Goal: Information Seeking & Learning: Learn about a topic

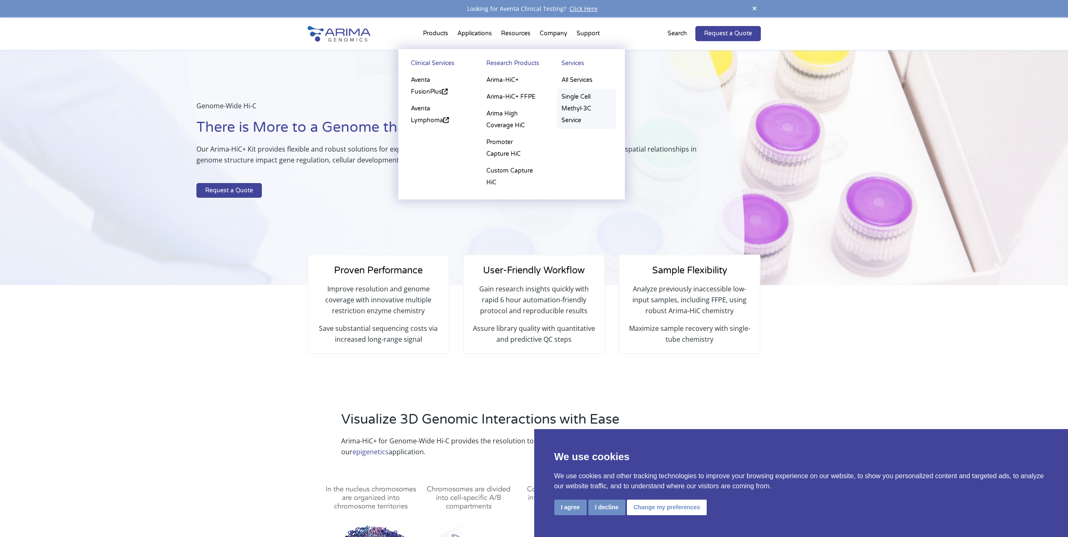
click at [574, 107] on link "Single Cell Methyl-3C Service" at bounding box center [586, 109] width 59 height 40
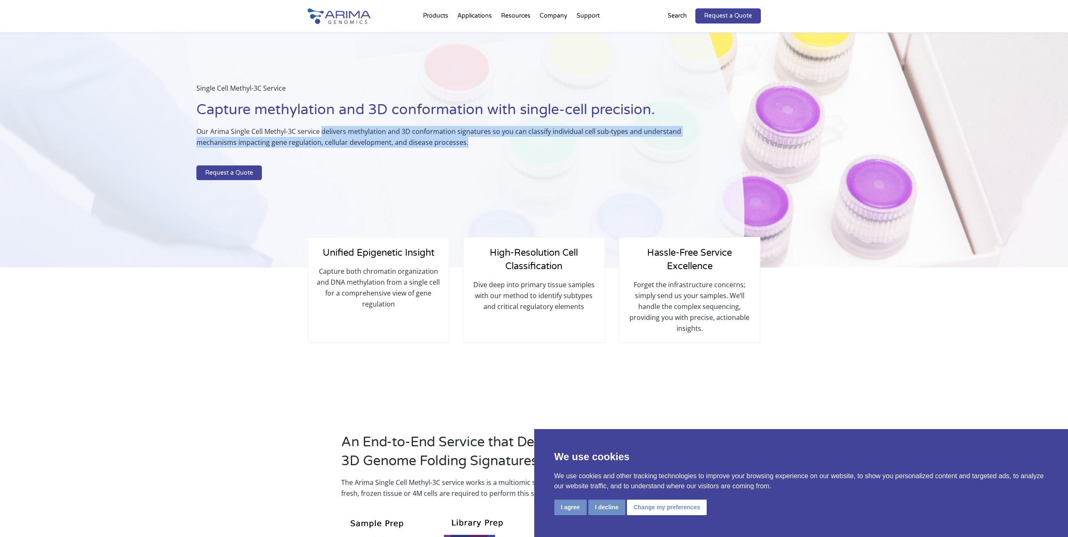
drag, startPoint x: 322, startPoint y: 130, endPoint x: 470, endPoint y: 140, distance: 147.7
click at [470, 140] on p "Our Arima Single Cell Methyl-3C service delivers methylation and 3D conformatio…" at bounding box center [449, 140] width 506 height 29
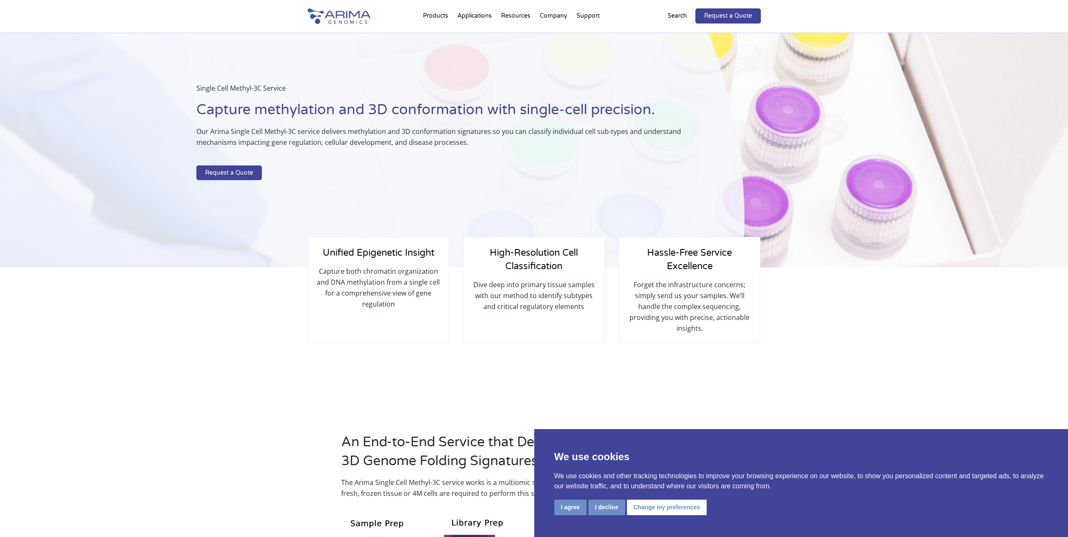
click at [394, 288] on p "Capture both chromatin organization and DNA methylation from a single cell for …" at bounding box center [378, 288] width 123 height 44
click at [409, 304] on p "Capture both chromatin organization and DNA methylation from a single cell for …" at bounding box center [378, 288] width 123 height 44
click at [568, 507] on button "I agree" at bounding box center [570, 507] width 32 height 16
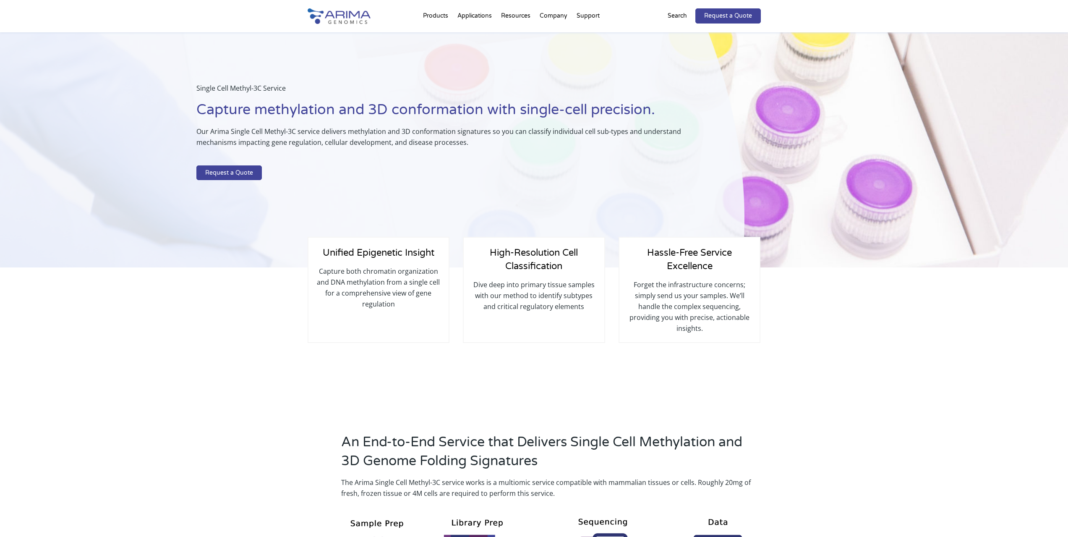
click at [537, 301] on p "Dive deep into primary tissue samples with our method to identify subtypes and …" at bounding box center [533, 295] width 123 height 33
click at [670, 303] on p "Forget the infrastructure concerns; simply send us your samples. We’ll handle t…" at bounding box center [689, 306] width 123 height 55
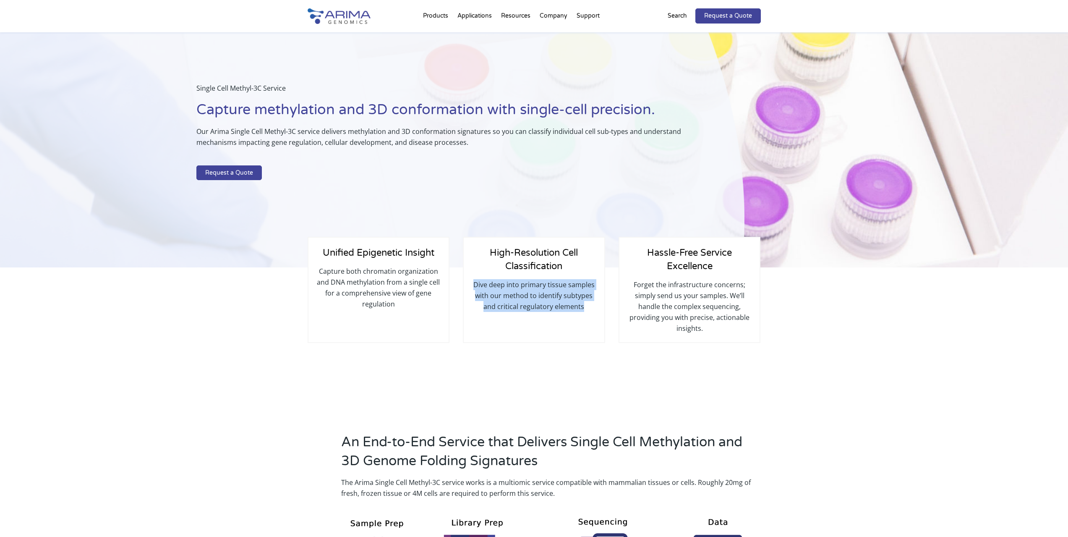
click at [670, 303] on p "Forget the infrastructure concerns; simply send us your samples. We’ll handle t…" at bounding box center [689, 306] width 123 height 55
click at [677, 289] on p "Forget the infrastructure concerns; simply send us your samples. We’ll handle t…" at bounding box center [689, 306] width 123 height 55
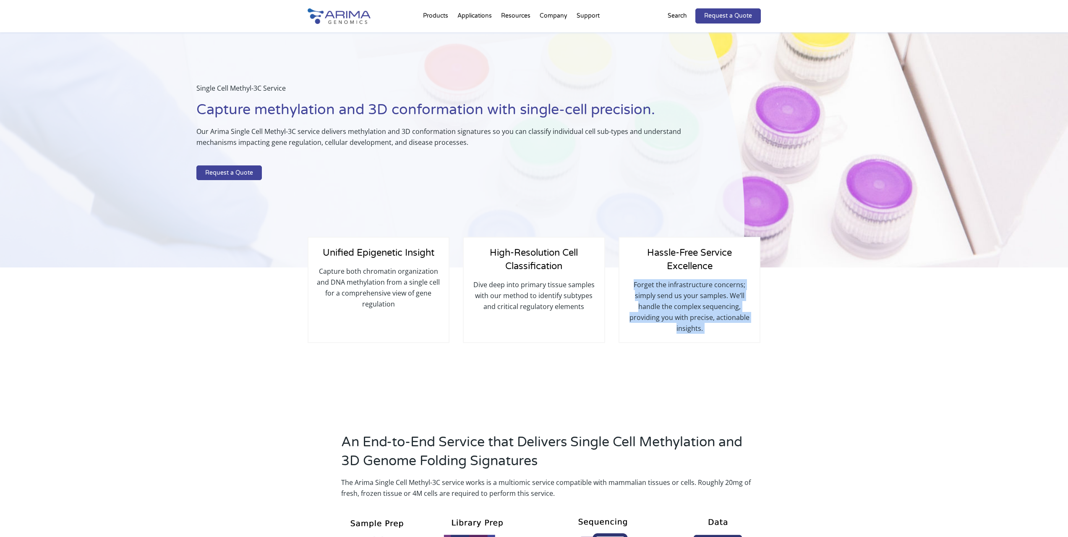
click at [677, 289] on p "Forget the infrastructure concerns; simply send us your samples. We’ll handle t…" at bounding box center [689, 306] width 123 height 55
click at [671, 331] on p "Forget the infrastructure concerns; simply send us your samples. We’ll handle t…" at bounding box center [689, 306] width 123 height 55
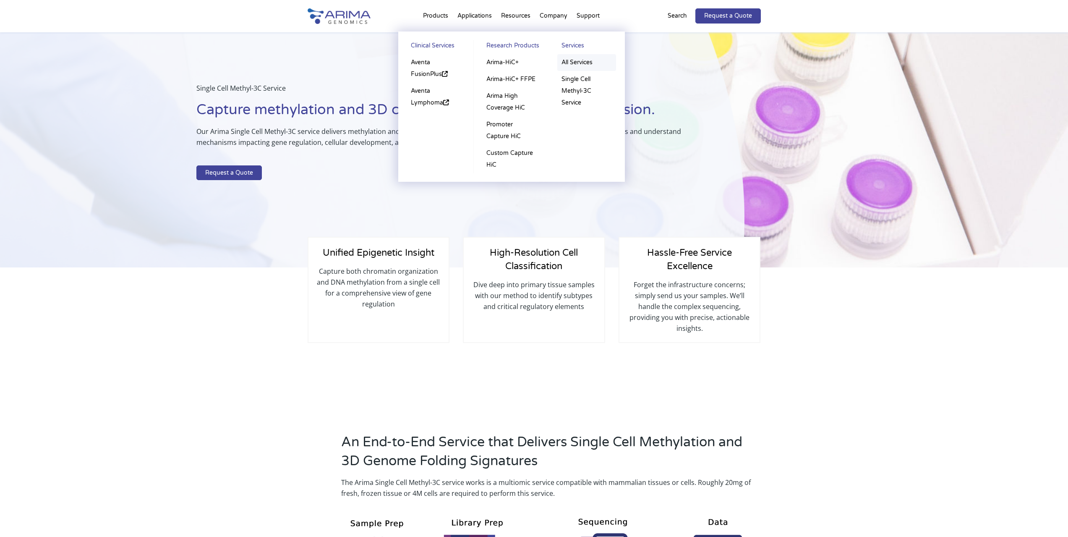
click at [575, 65] on link "All Services" at bounding box center [586, 62] width 59 height 17
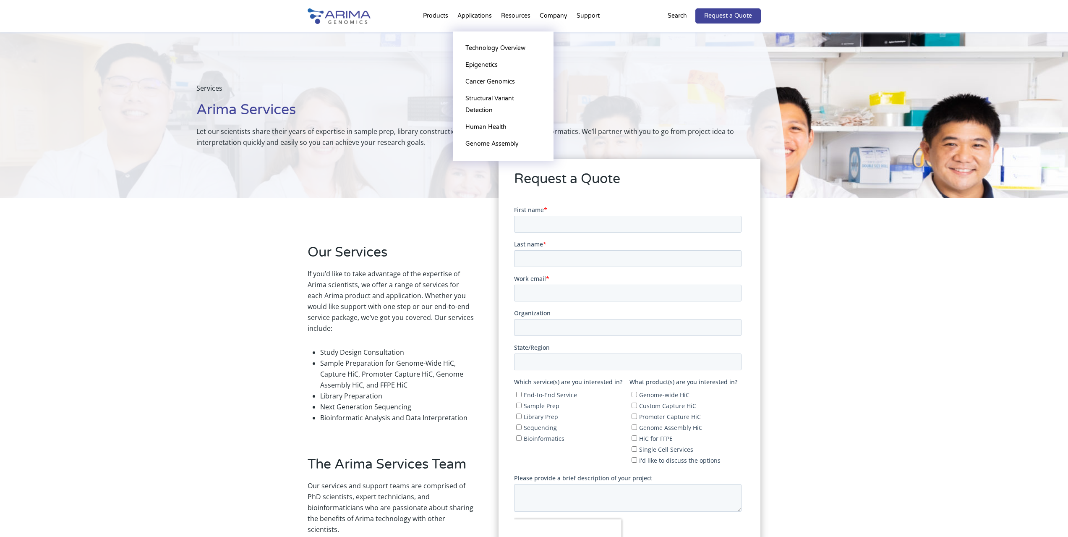
click at [470, 12] on li "Applications Technology Overview Epigenetics Cancer Genomics Structural Variant…" at bounding box center [475, 17] width 44 height 29
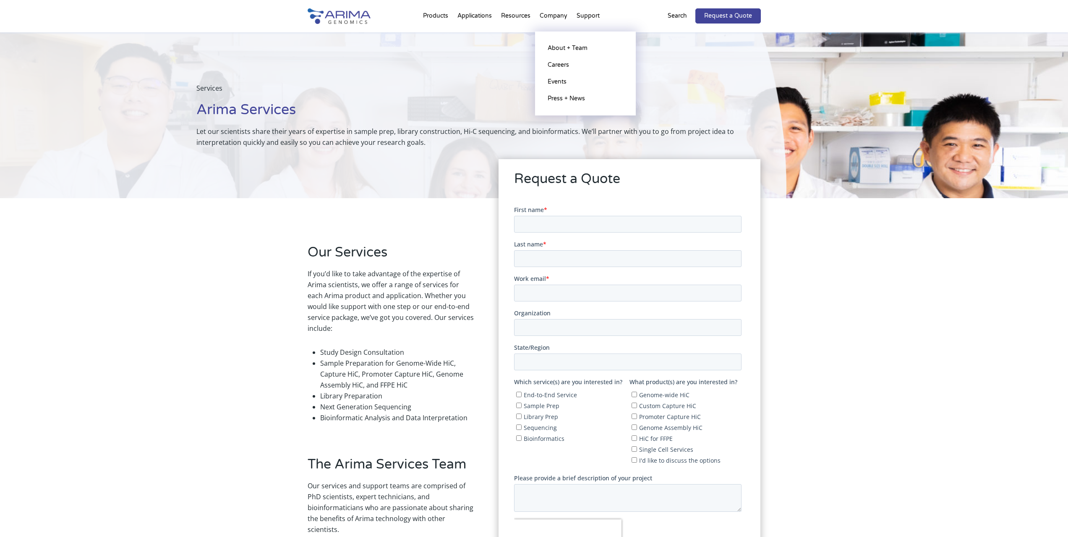
click at [554, 8] on li "Company About + Team Careers Events Press + News" at bounding box center [553, 17] width 37 height 29
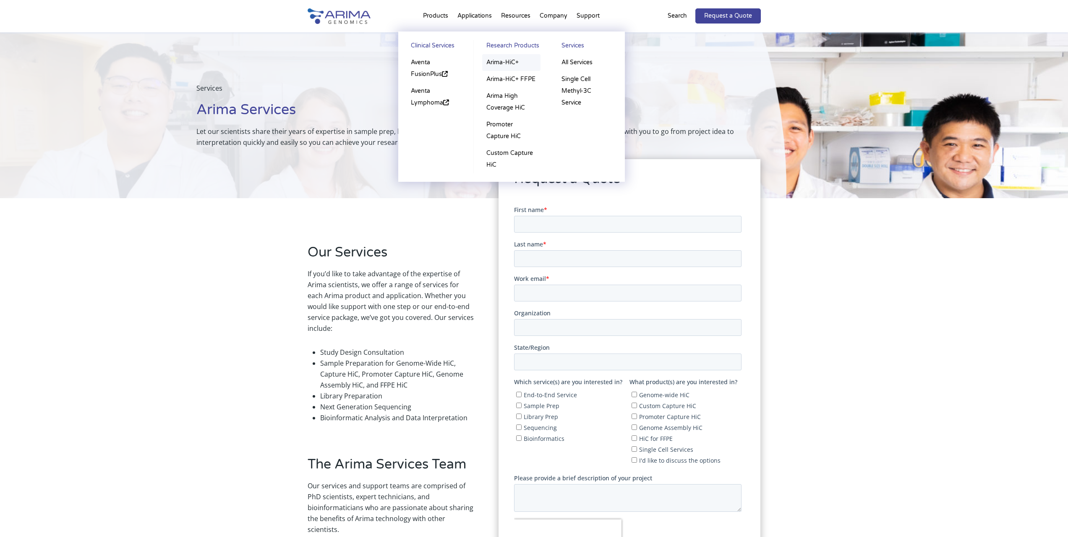
click at [499, 65] on link "Arima-HiC+" at bounding box center [511, 62] width 58 height 17
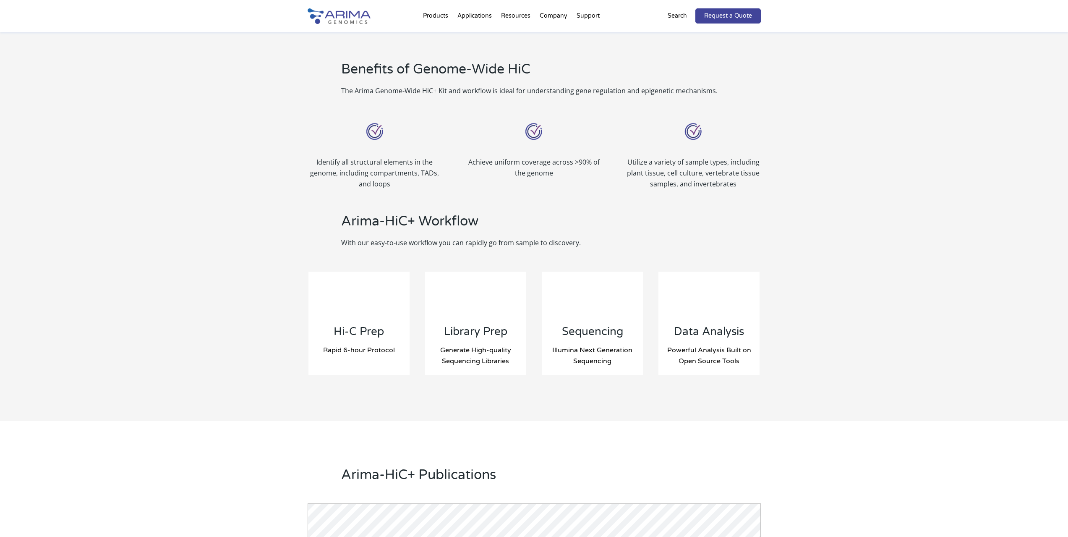
scroll to position [672, 0]
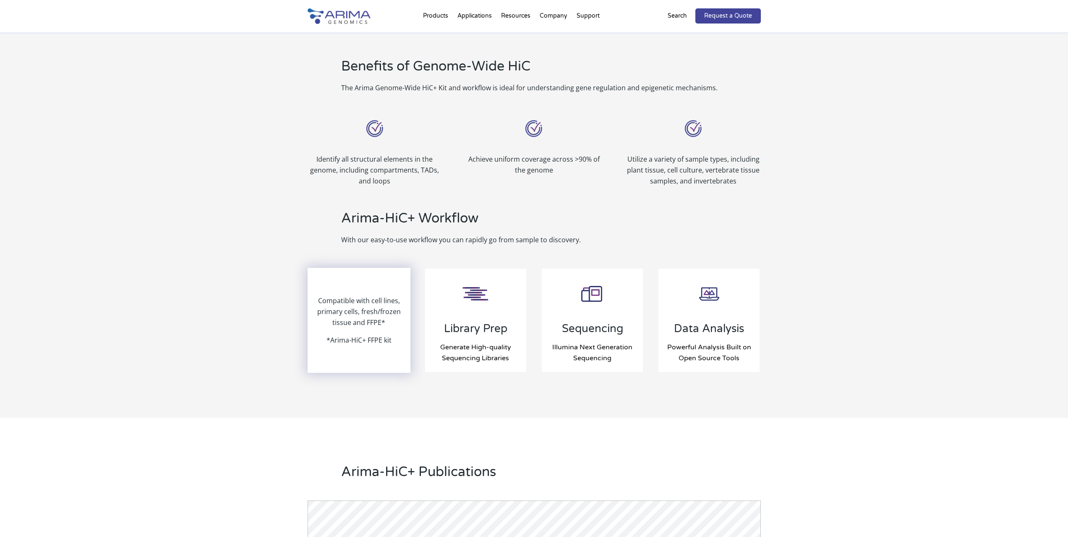
click at [367, 338] on p "*Arima-HiC+ FFPE kit" at bounding box center [359, 340] width 65 height 11
drag, startPoint x: 377, startPoint y: 340, endPoint x: 359, endPoint y: 336, distance: 18.0
click at [359, 336] on p "*Arima-HiC+ FFPE kit" at bounding box center [359, 340] width 65 height 11
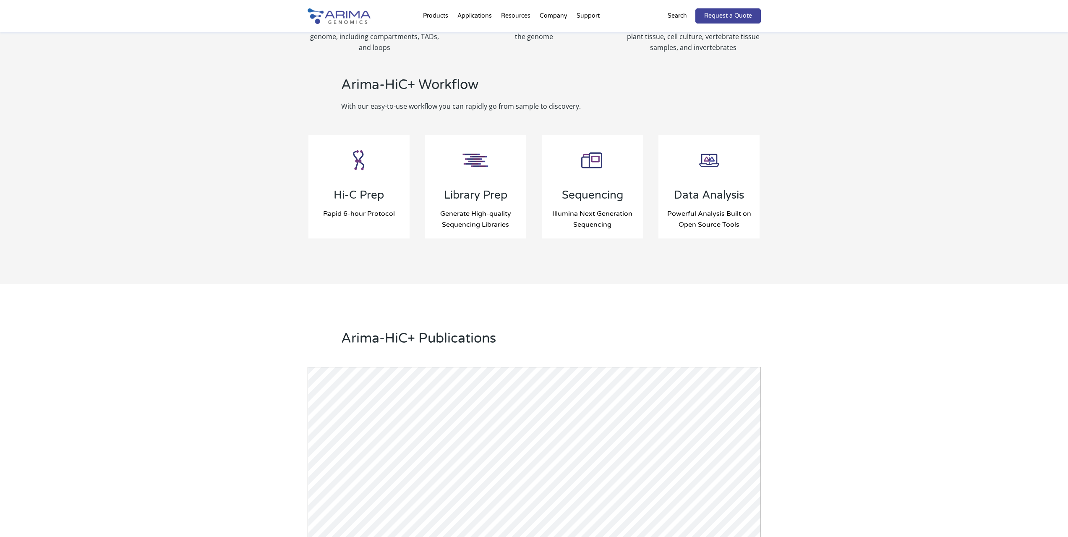
scroll to position [806, 0]
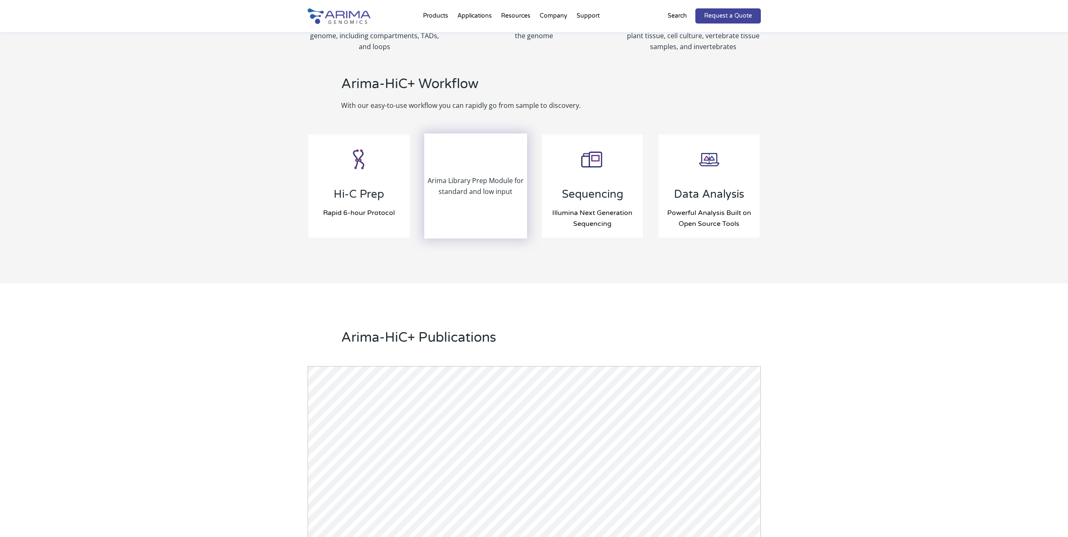
click at [499, 215] on div "Arima Library Prep Module for standard and low input" at bounding box center [476, 185] width 102 height 103
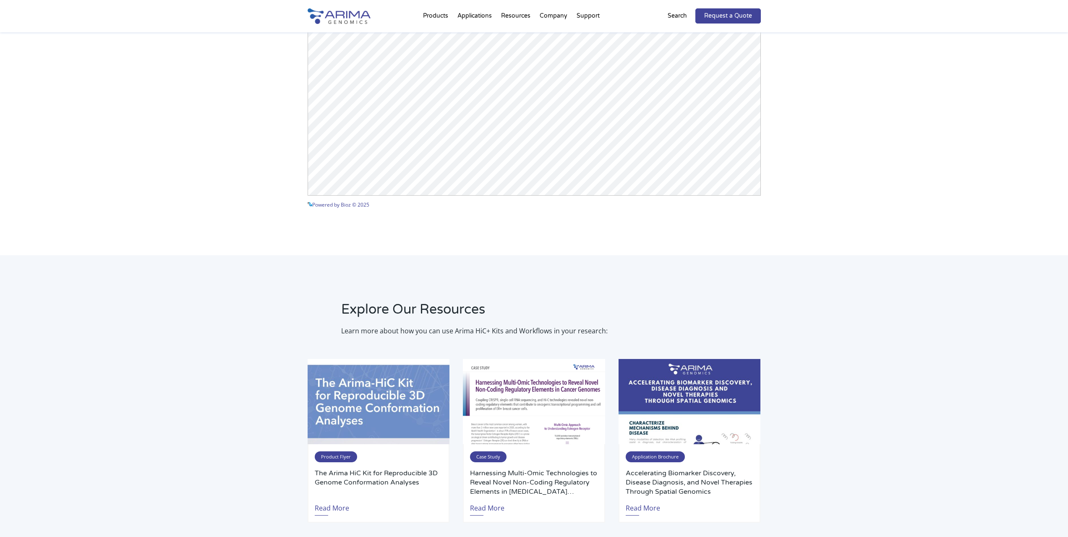
scroll to position [1352, 0]
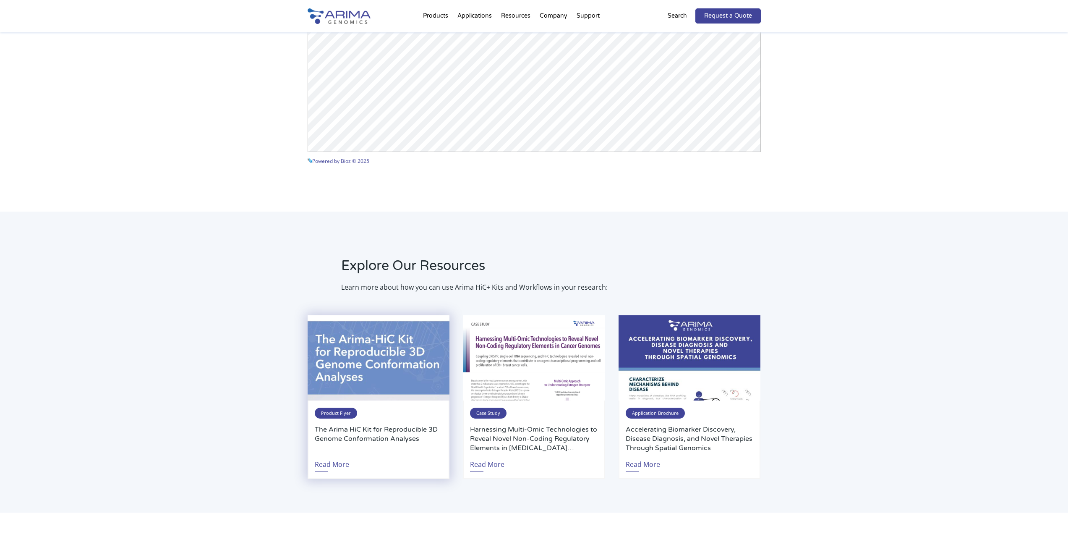
click at [389, 377] on img at bounding box center [379, 357] width 142 height 85
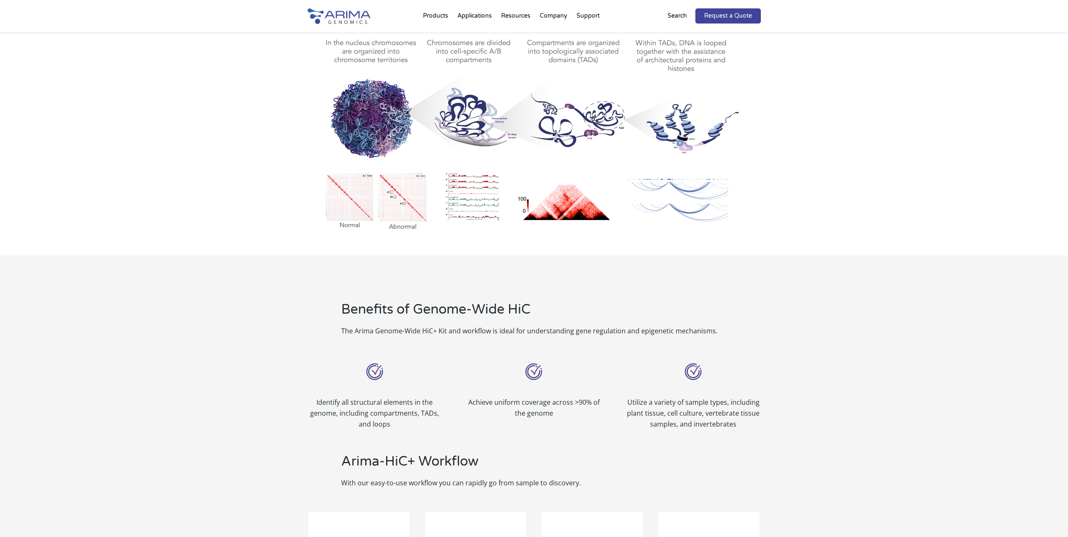
scroll to position [428, 0]
click at [552, 203] on img at bounding box center [534, 129] width 453 height 211
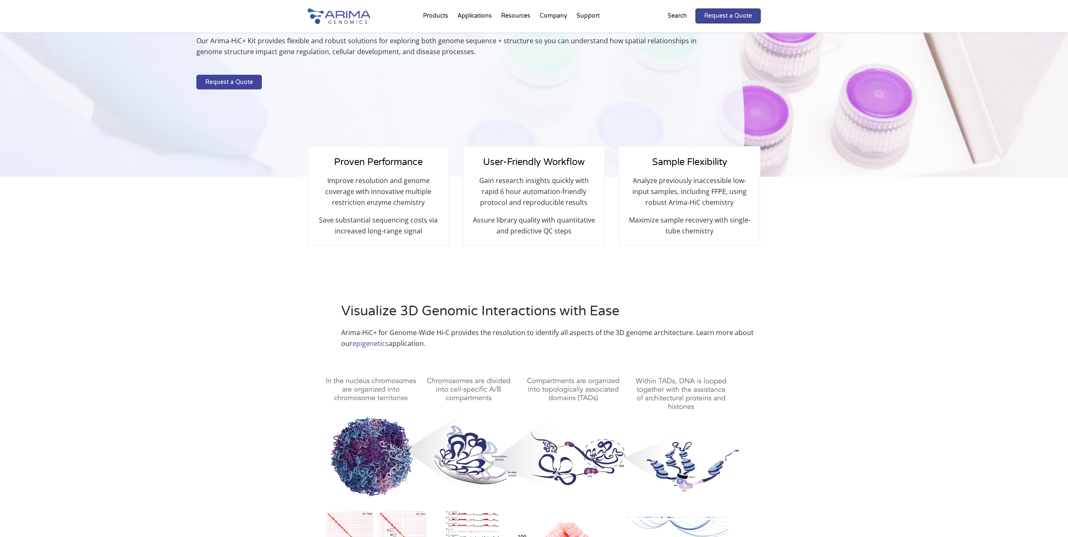
scroll to position [0, 0]
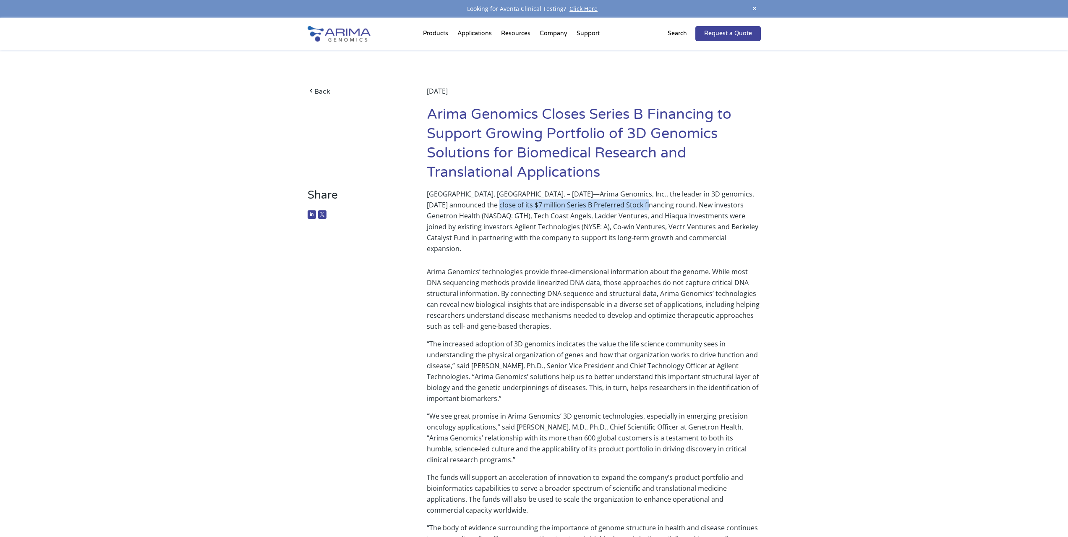
drag, startPoint x: 463, startPoint y: 203, endPoint x: 620, endPoint y: 205, distance: 157.0
click at [620, 205] on p "[GEOGRAPHIC_DATA], [GEOGRAPHIC_DATA]. – [DATE]—Arima Genomics, Inc., the leader…" at bounding box center [594, 220] width 334 height 65
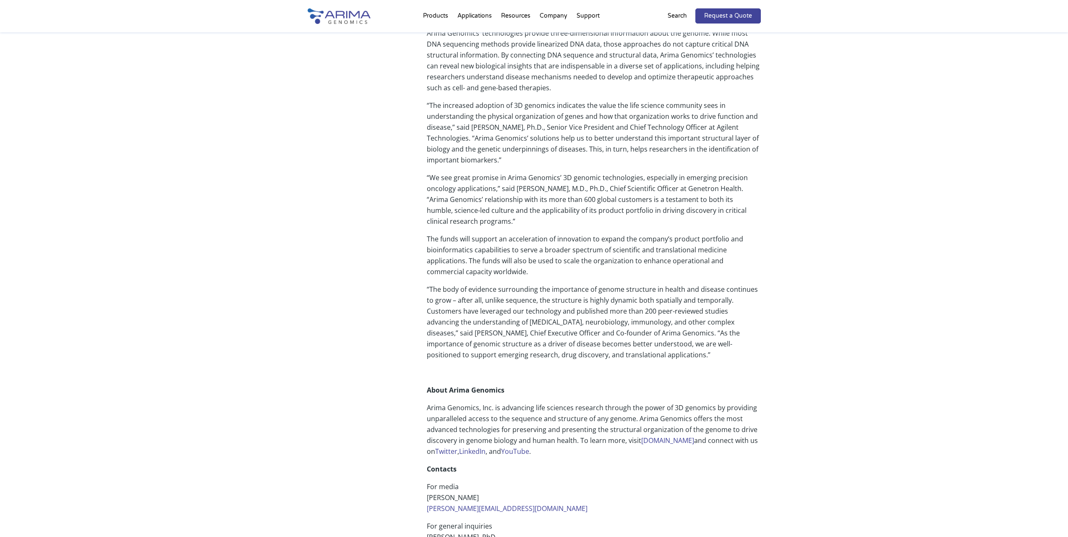
scroll to position [235, 0]
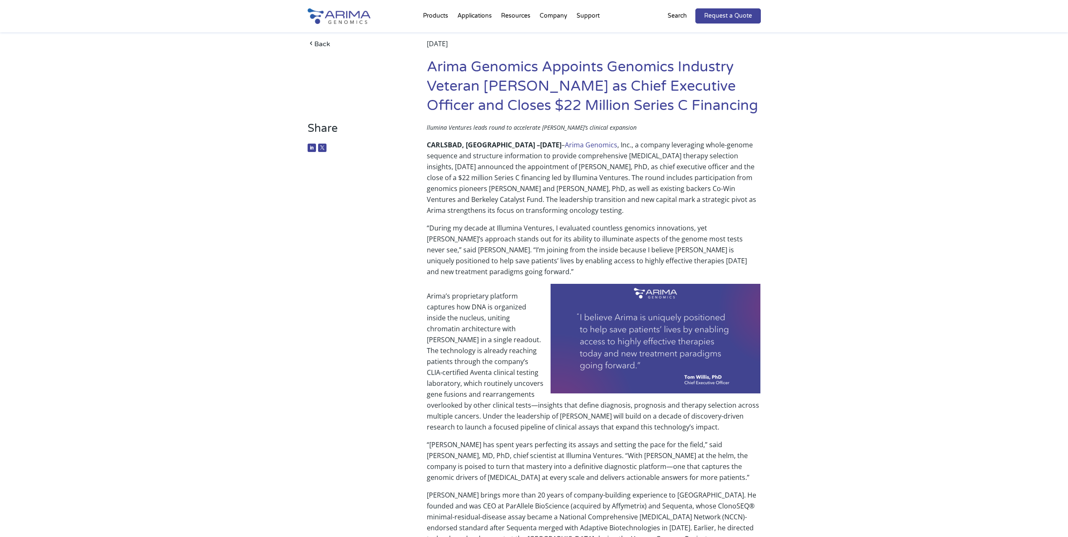
scroll to position [34, 0]
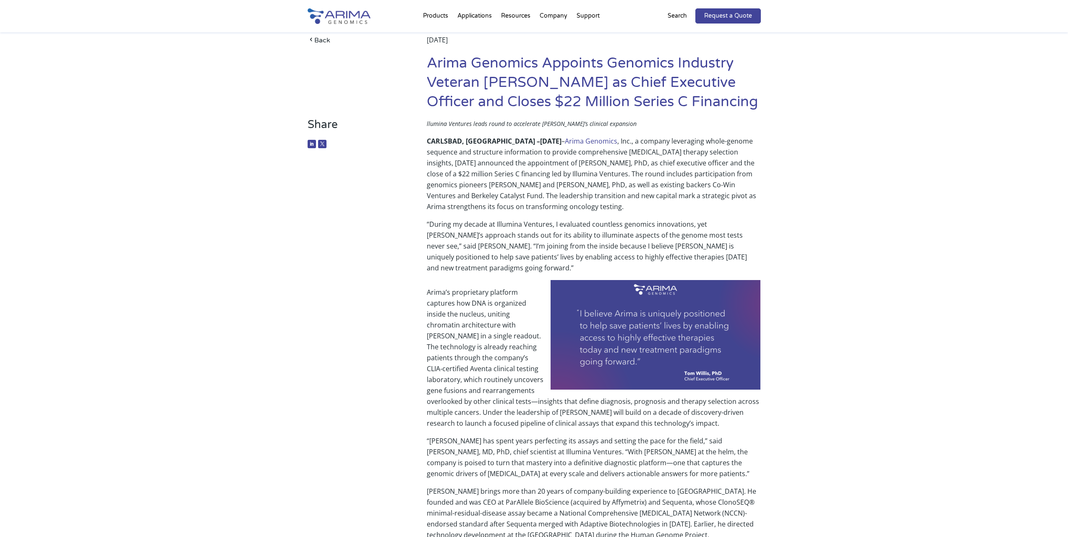
click at [674, 333] on img at bounding box center [656, 335] width 210 height 110
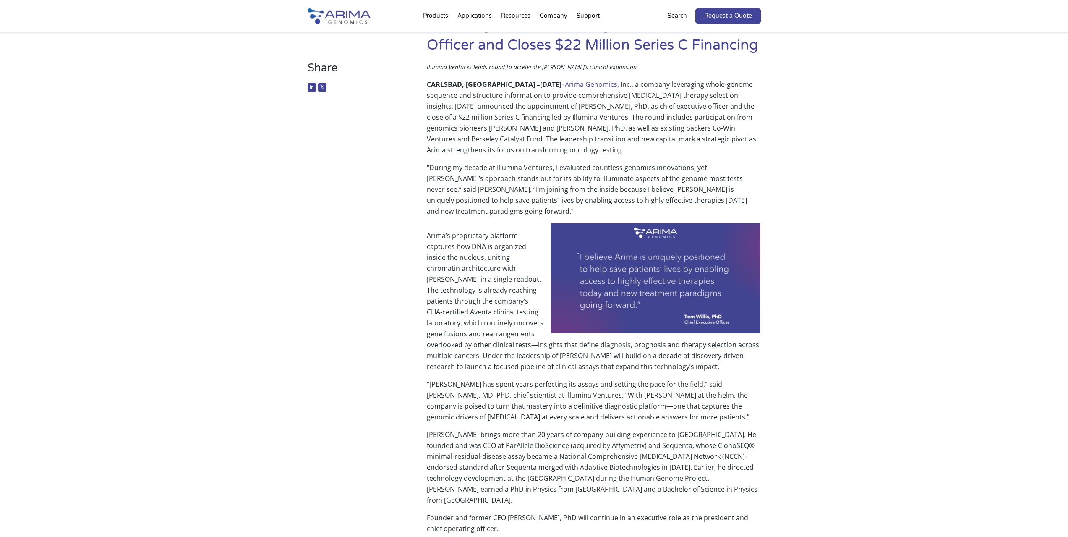
scroll to position [0, 0]
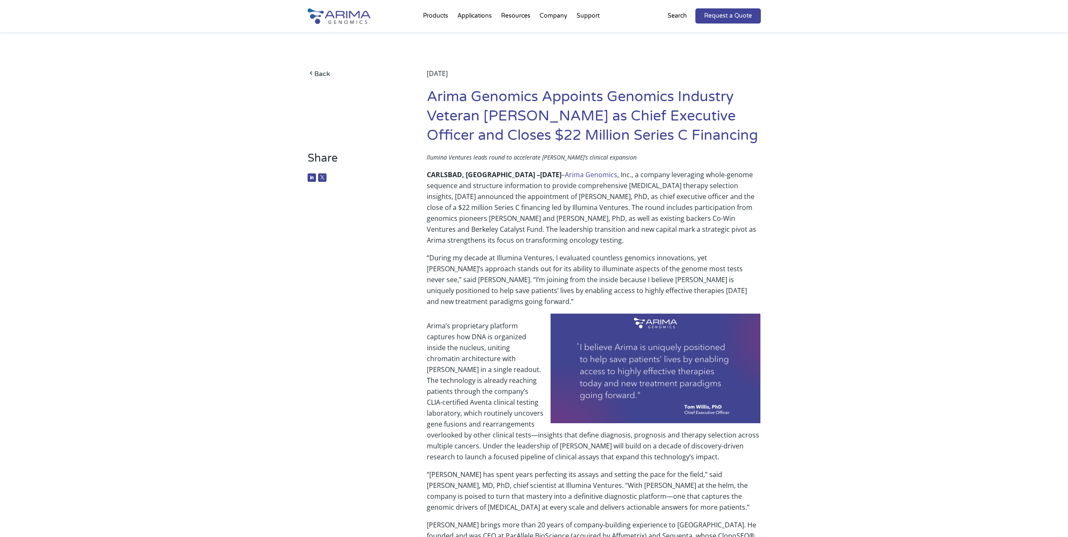
drag, startPoint x: 143, startPoint y: 194, endPoint x: 249, endPoint y: 49, distance: 179.6
click at [232, 174] on div "Share llumina Ventures leads round to accelerate [PERSON_NAME]’s clinical expan…" at bounding box center [534, 510] width 1068 height 717
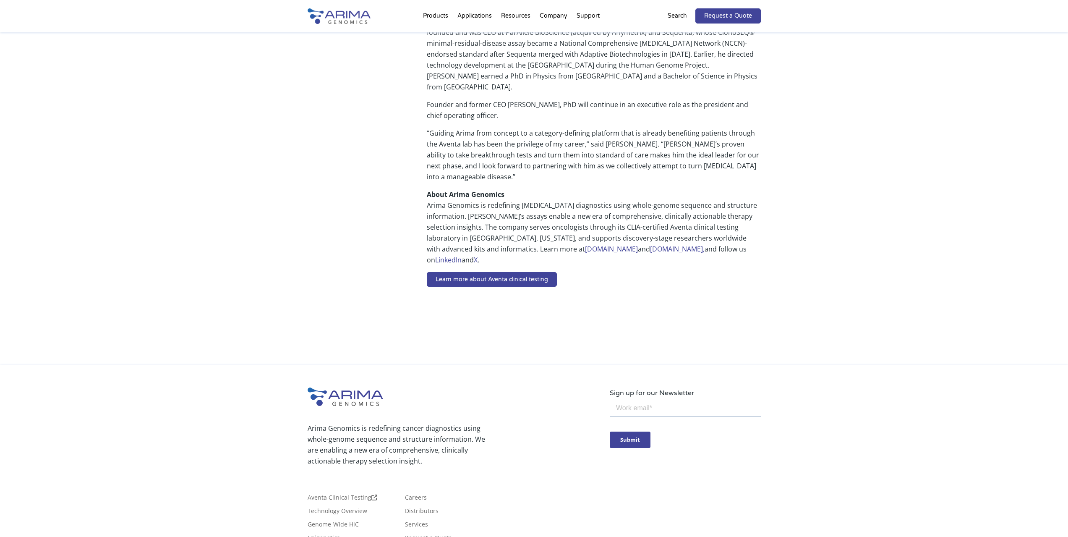
scroll to position [504, 0]
